Goal: Task Accomplishment & Management: Manage account settings

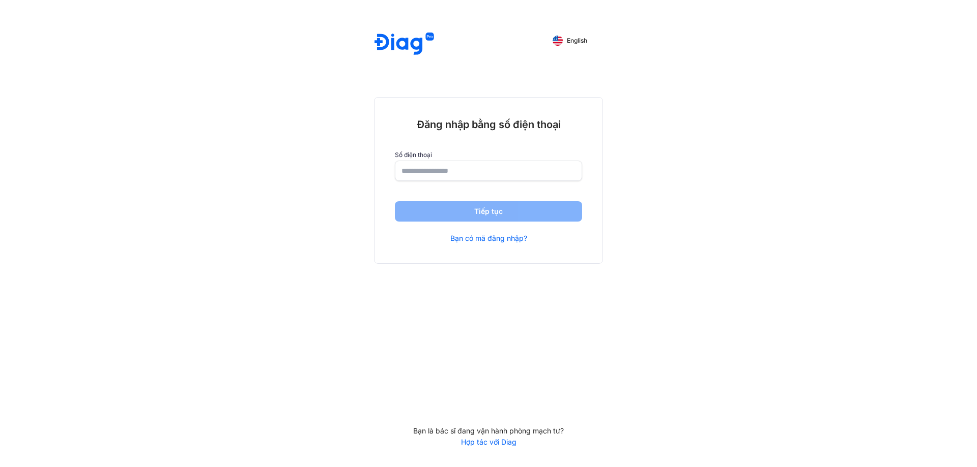
click at [400, 168] on div at bounding box center [488, 171] width 187 height 20
click at [404, 170] on input "number" at bounding box center [488, 171] width 173 height 18
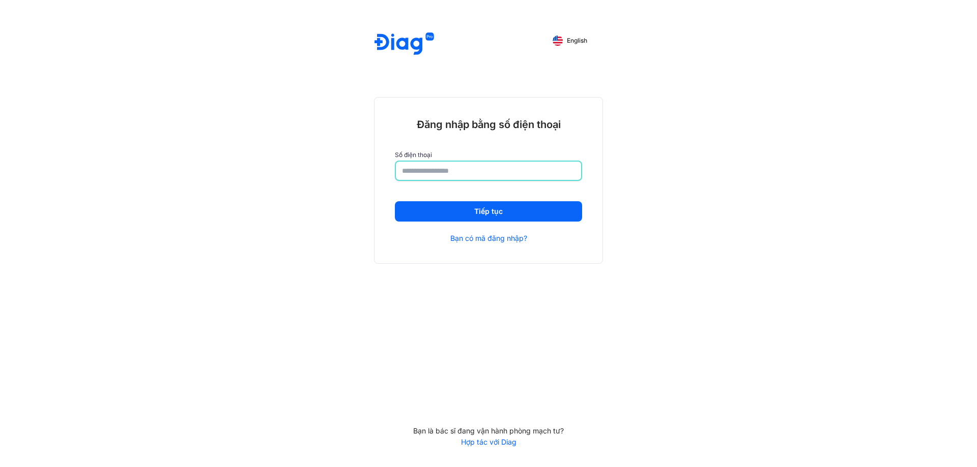
type input "**********"
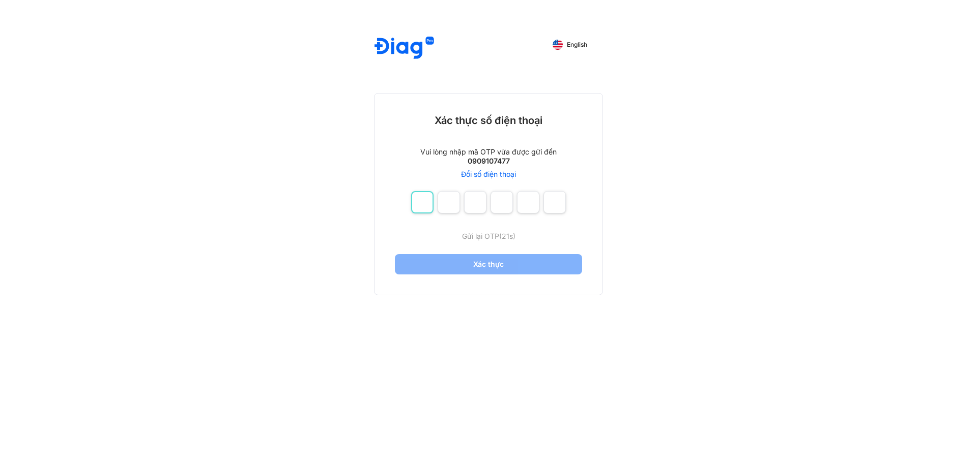
click at [420, 206] on input "number" at bounding box center [422, 202] width 22 height 22
type input "*"
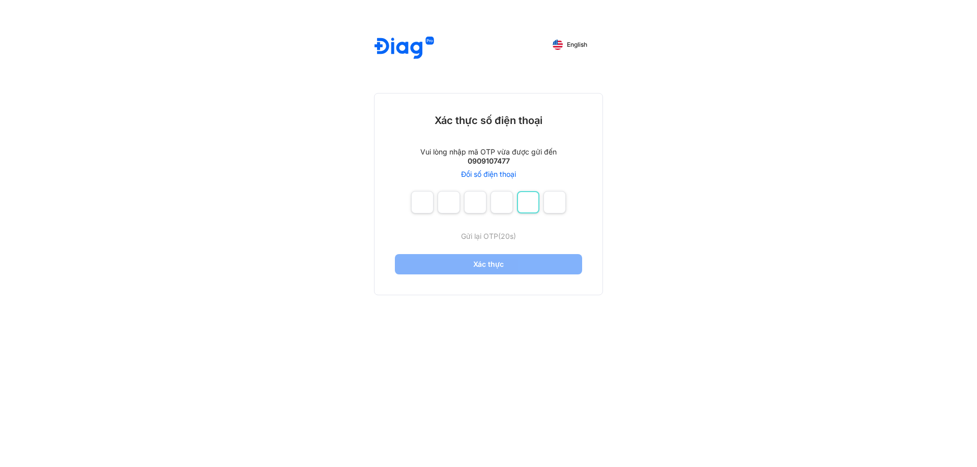
type input "*"
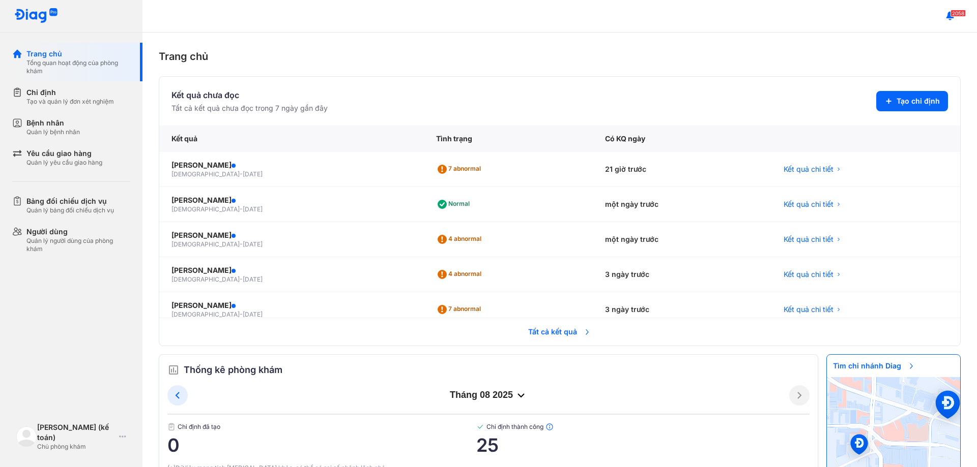
click at [499, 400] on div "tháng 08 2025" at bounding box center [488, 396] width 601 height 12
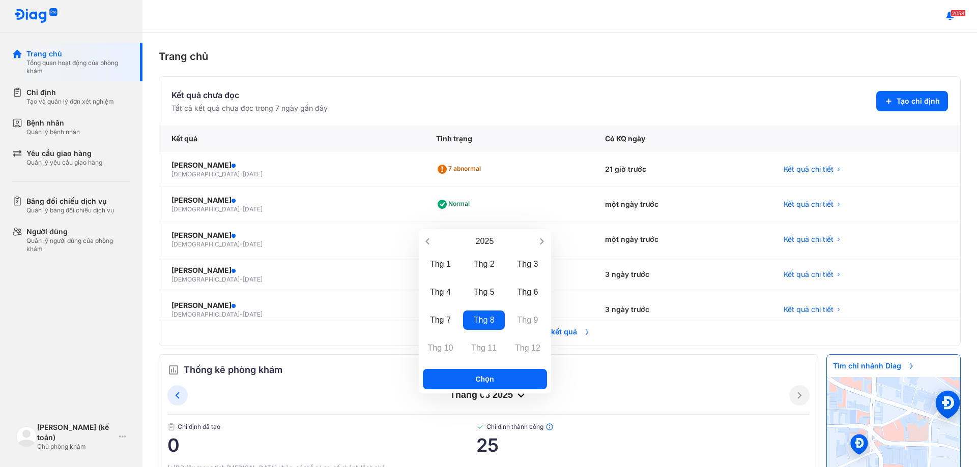
click at [515, 395] on icon at bounding box center [521, 396] width 12 height 12
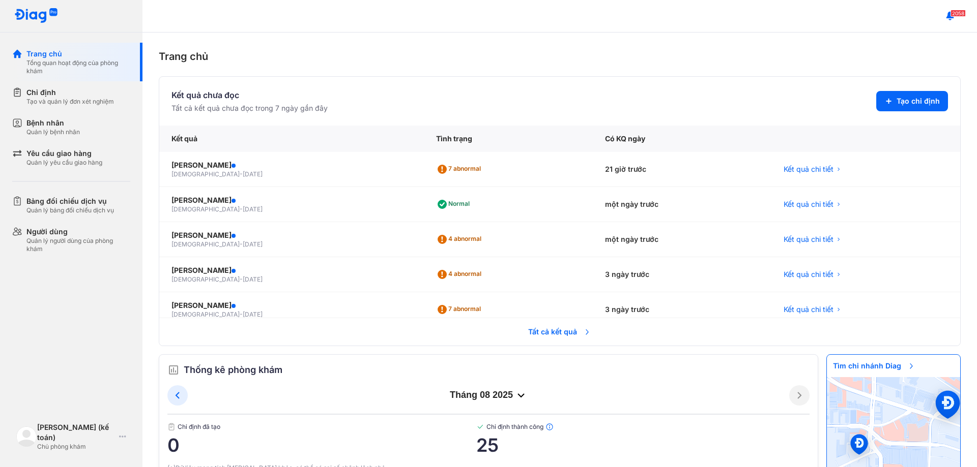
click at [557, 334] on span "Tất cả kết quả" at bounding box center [559, 332] width 75 height 22
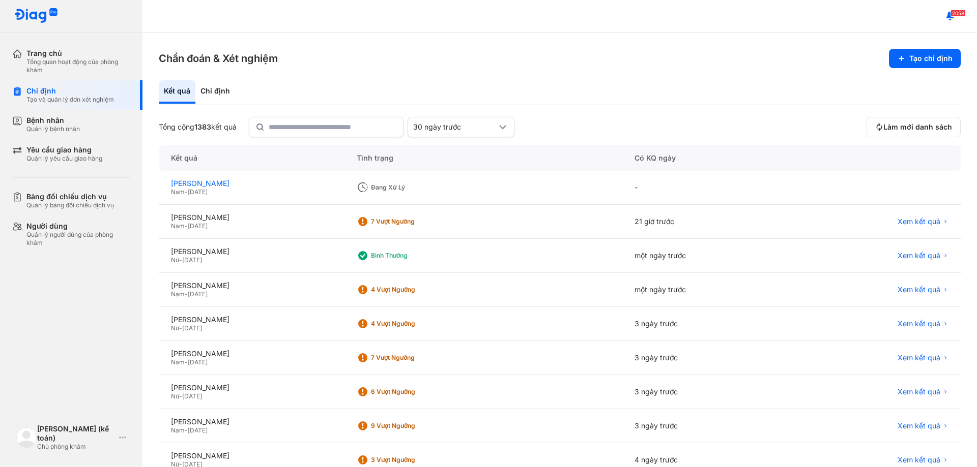
click at [194, 186] on div "[PERSON_NAME]" at bounding box center [251, 183] width 161 height 9
